Goal: Transaction & Acquisition: Purchase product/service

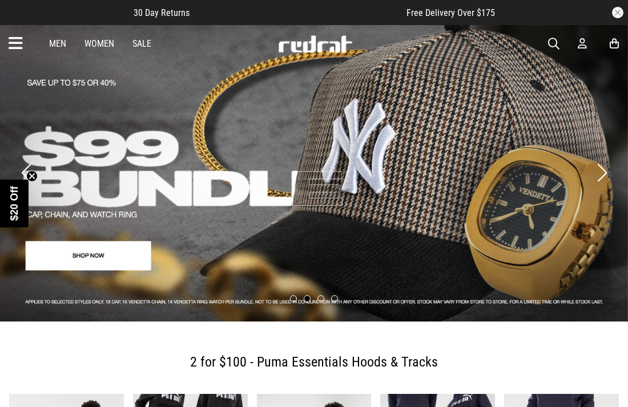
click at [19, 46] on icon at bounding box center [16, 43] width 14 height 19
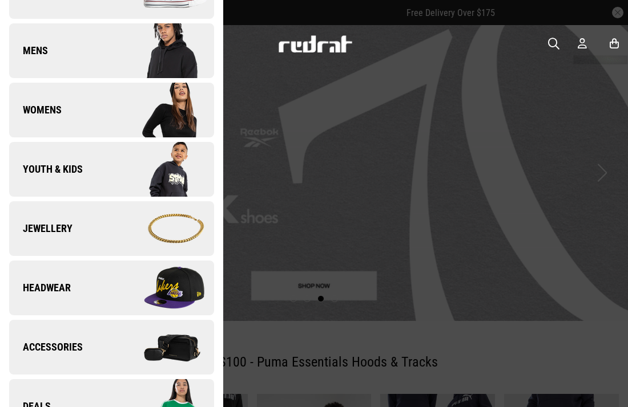
scroll to position [167, 0]
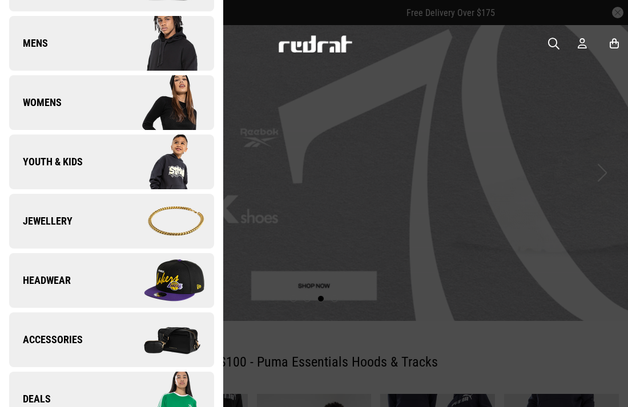
click at [33, 166] on span "Youth & Kids" at bounding box center [46, 162] width 74 height 14
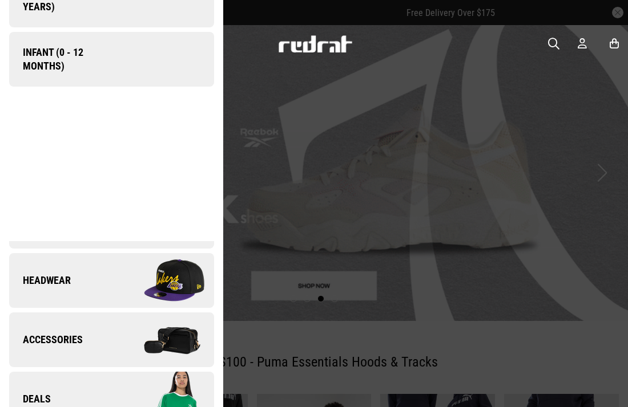
scroll to position [0, 0]
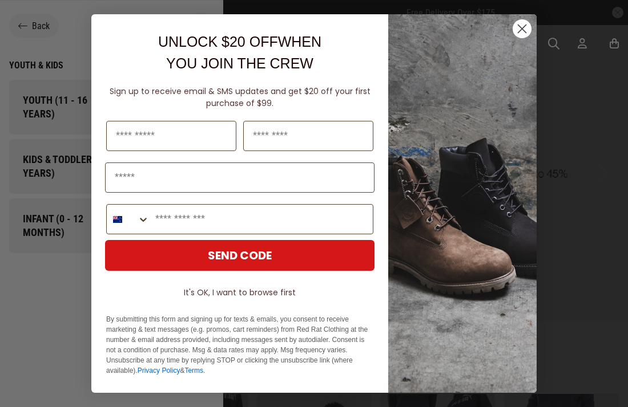
click at [519, 35] on circle "Close dialog" at bounding box center [521, 28] width 19 height 19
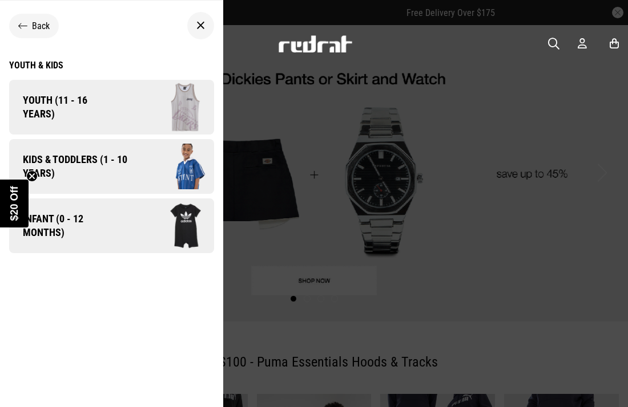
click at [76, 164] on span "Kids & Toddlers (1 - 10 years)" at bounding box center [71, 166] width 124 height 27
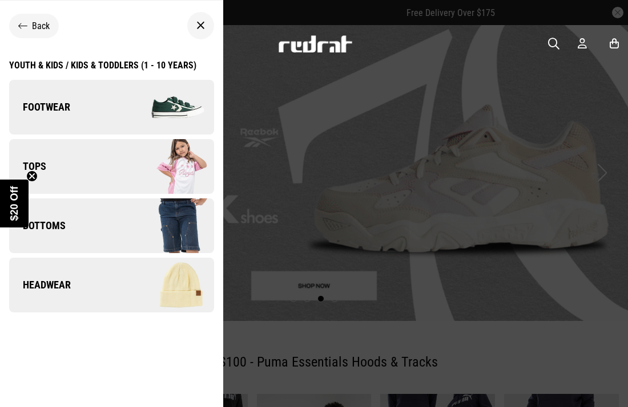
click at [67, 232] on link "Bottoms" at bounding box center [111, 226] width 205 height 55
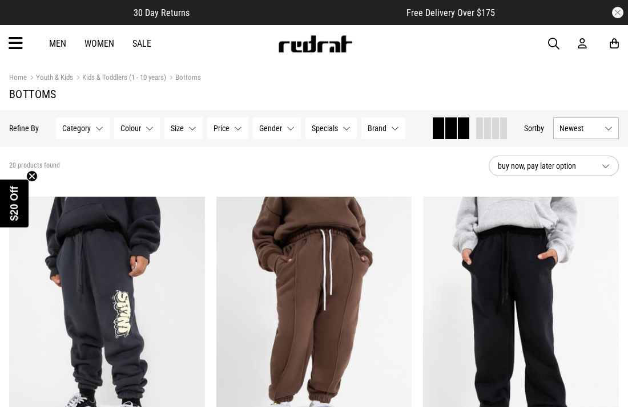
click at [26, 46] on div "Men Women Sale Sign in New Back Footwear Back Mens Back Womens Back Youth & Kid…" at bounding box center [314, 43] width 628 height 37
click at [10, 41] on icon at bounding box center [16, 43] width 14 height 19
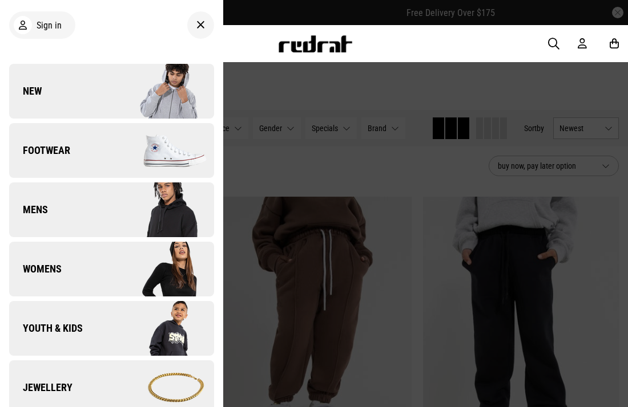
click at [45, 325] on span "Youth & Kids" at bounding box center [46, 329] width 74 height 14
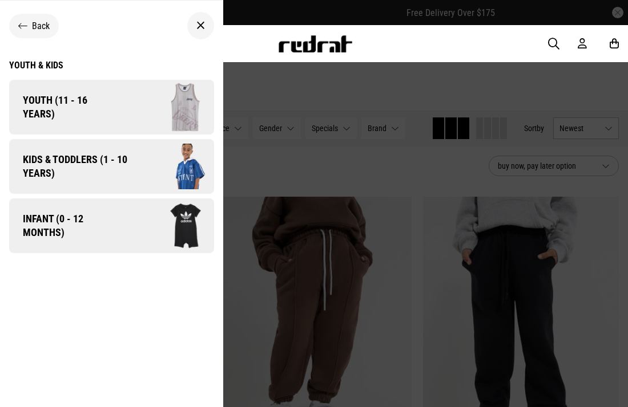
click at [70, 223] on span "Infant (0 - 12 months)" at bounding box center [64, 225] width 110 height 27
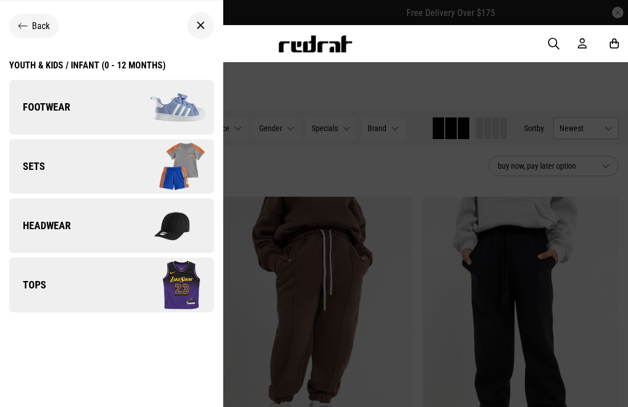
click at [77, 156] on link "Sets" at bounding box center [111, 166] width 205 height 55
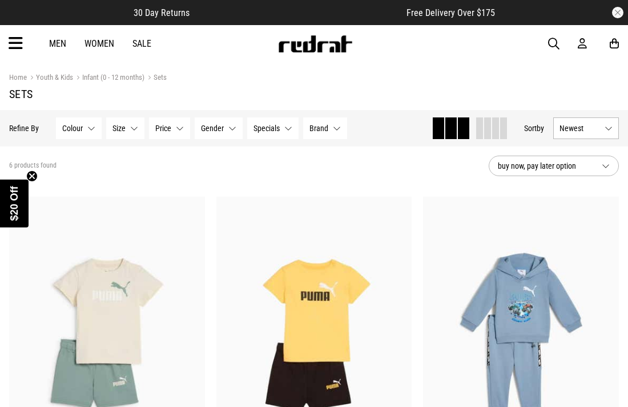
click at [14, 50] on icon at bounding box center [16, 43] width 14 height 19
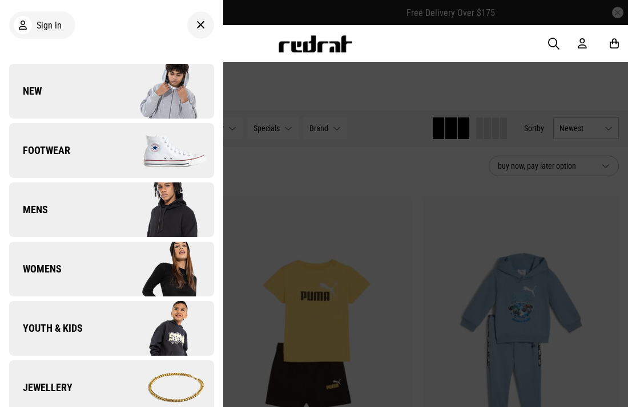
click at [57, 330] on span "Youth & Kids" at bounding box center [46, 329] width 74 height 14
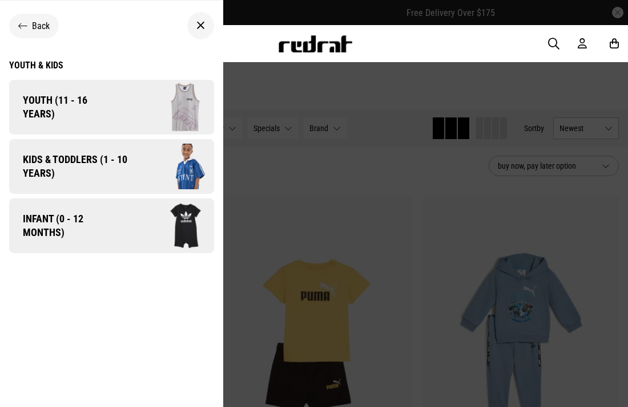
click at [85, 225] on span "Infant (0 - 12 months)" at bounding box center [64, 225] width 110 height 27
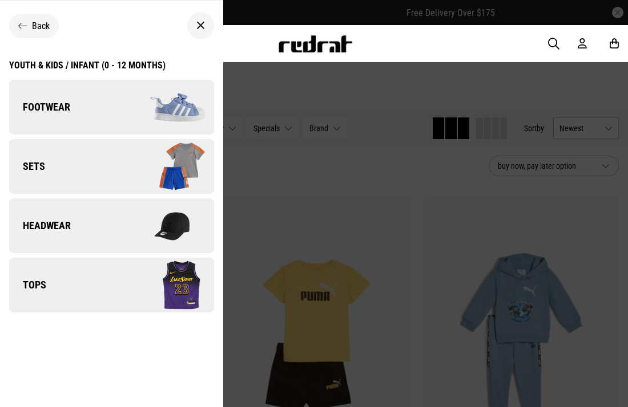
click at [117, 60] on div "Youth & Kids / Infant (0 - 12 months)" at bounding box center [87, 65] width 156 height 11
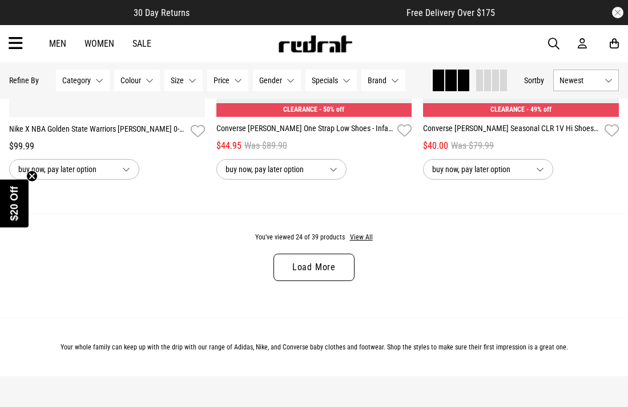
scroll to position [2869, 0]
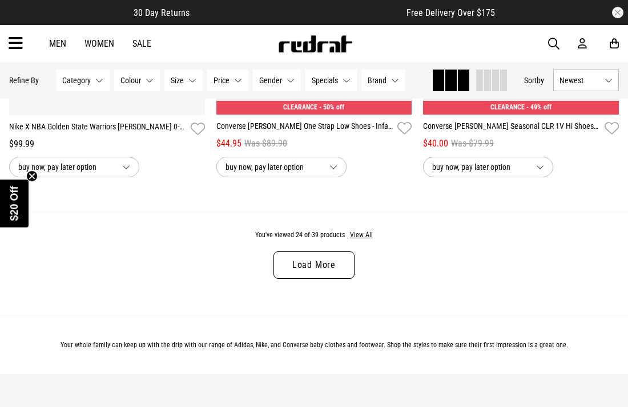
click at [314, 269] on link "Load More" at bounding box center [313, 265] width 81 height 27
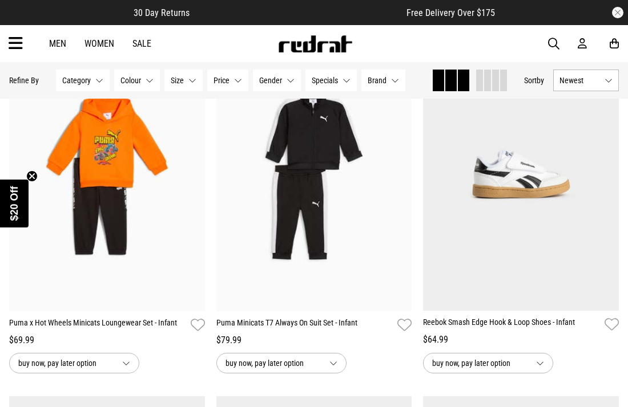
scroll to position [1595, 0]
click at [314, 269] on img at bounding box center [314, 175] width 196 height 274
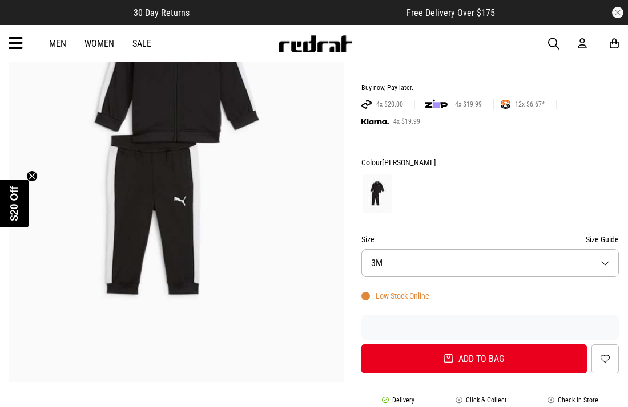
click at [606, 249] on button "Size 3M" at bounding box center [489, 263] width 257 height 28
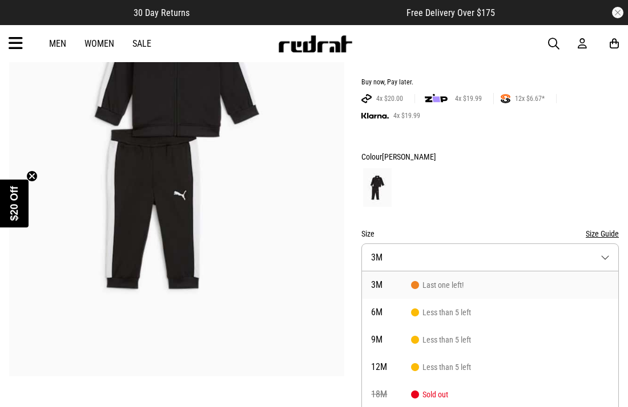
click at [436, 281] on span "Last one left!" at bounding box center [437, 285] width 52 height 9
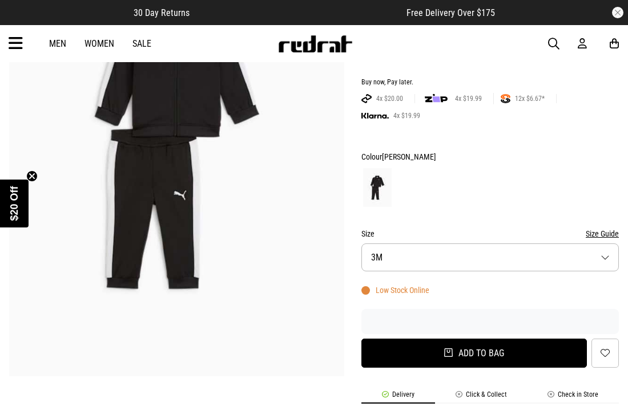
click at [439, 341] on button "Add to bag" at bounding box center [473, 353] width 225 height 29
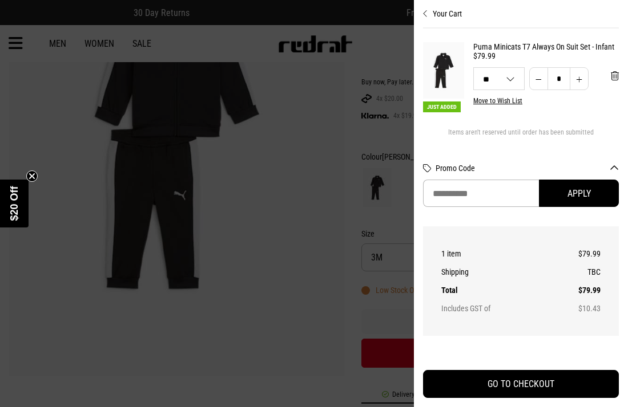
click at [423, 11] on icon "Close cart preview" at bounding box center [425, 13] width 5 height 9
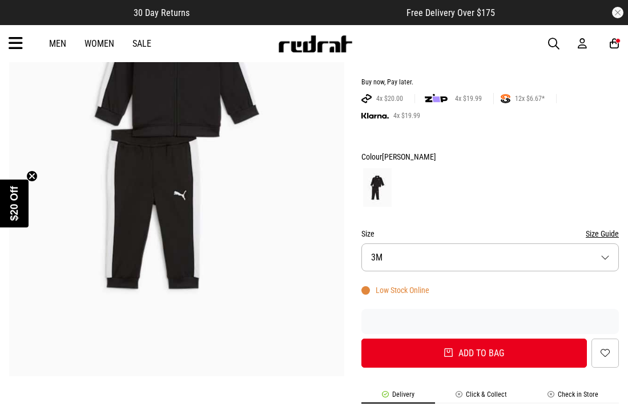
click at [582, 47] on icon at bounding box center [581, 44] width 9 height 12
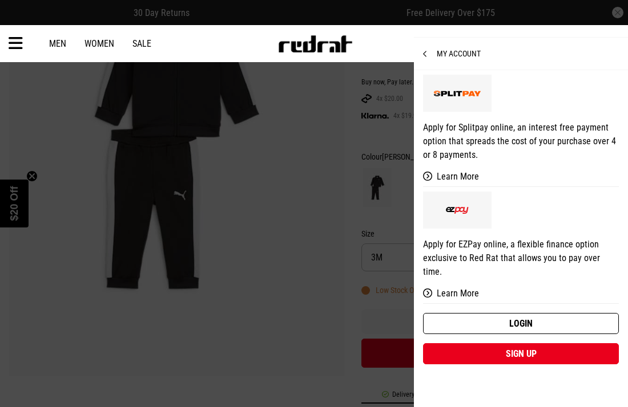
click at [513, 313] on link "Login" at bounding box center [521, 323] width 196 height 21
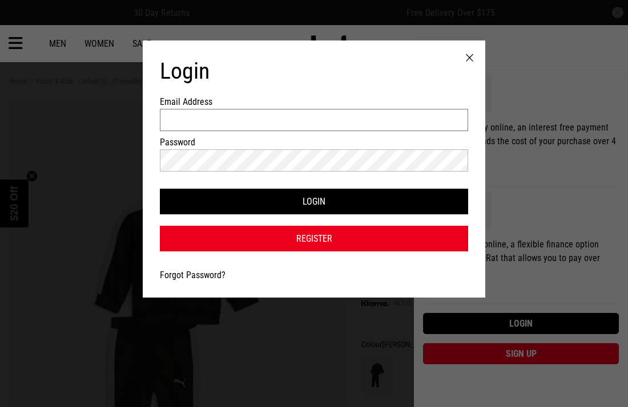
click at [386, 115] on input "Email Address" at bounding box center [314, 120] width 308 height 22
type input "**********"
click at [160, 189] on button "Login" at bounding box center [314, 202] width 308 height 26
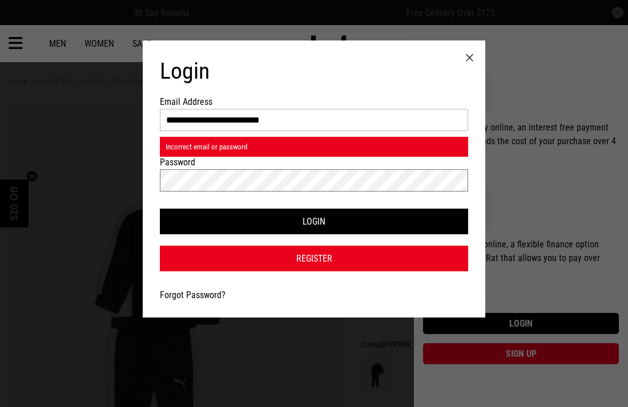
click at [160, 209] on button "Login" at bounding box center [314, 222] width 308 height 26
click at [469, 56] on div at bounding box center [469, 58] width 31 height 35
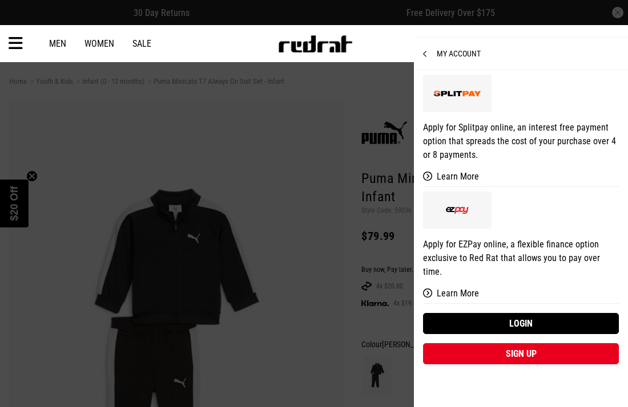
click at [555, 62] on div "My Account" at bounding box center [521, 54] width 214 height 33
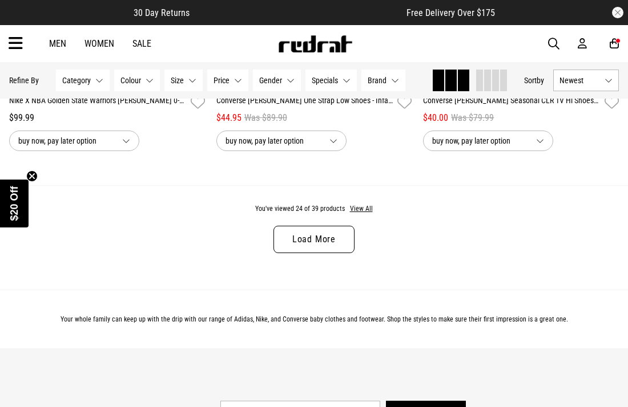
scroll to position [2896, 0]
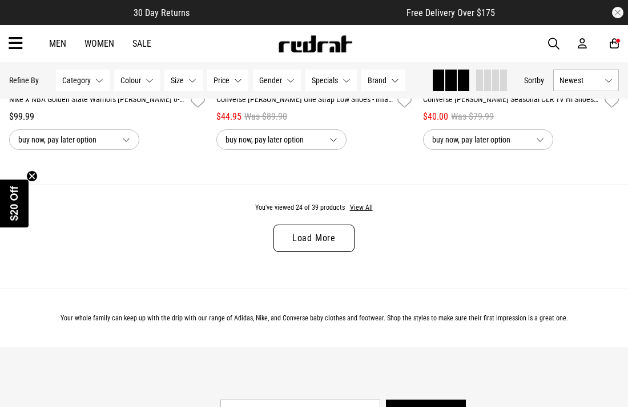
click at [309, 240] on link "Load More" at bounding box center [313, 238] width 81 height 27
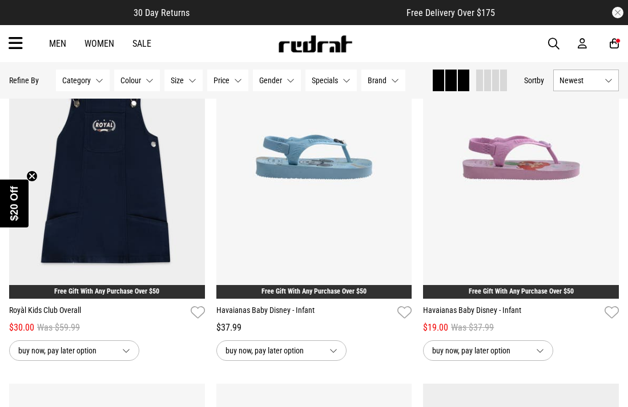
scroll to position [3403, 0]
click at [159, 258] on img at bounding box center [107, 162] width 196 height 274
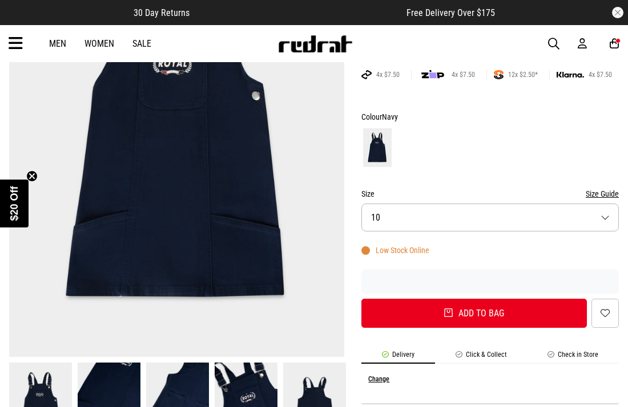
scroll to position [207, 0]
click at [602, 222] on button "Size 10" at bounding box center [489, 218] width 257 height 28
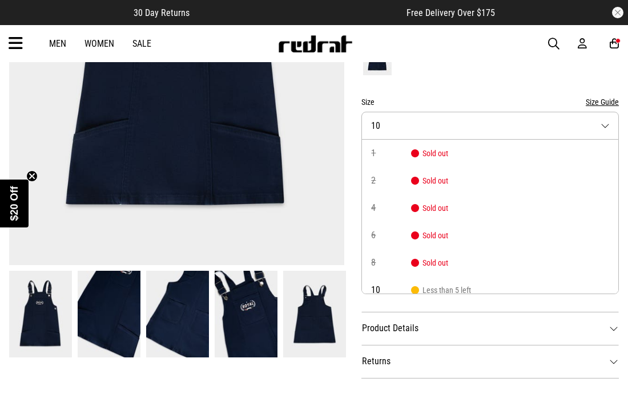
scroll to position [304, 0]
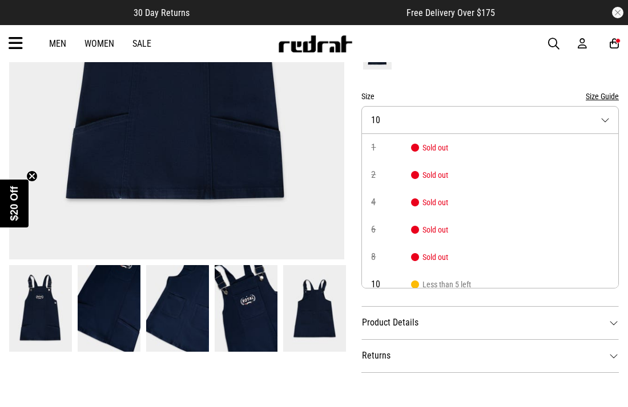
click at [244, 328] on img at bounding box center [246, 308] width 63 height 87
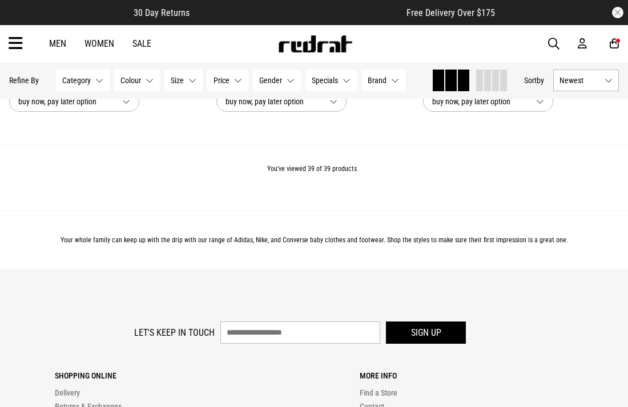
scroll to position [1923, 0]
